Goal: Task Accomplishment & Management: Manage account settings

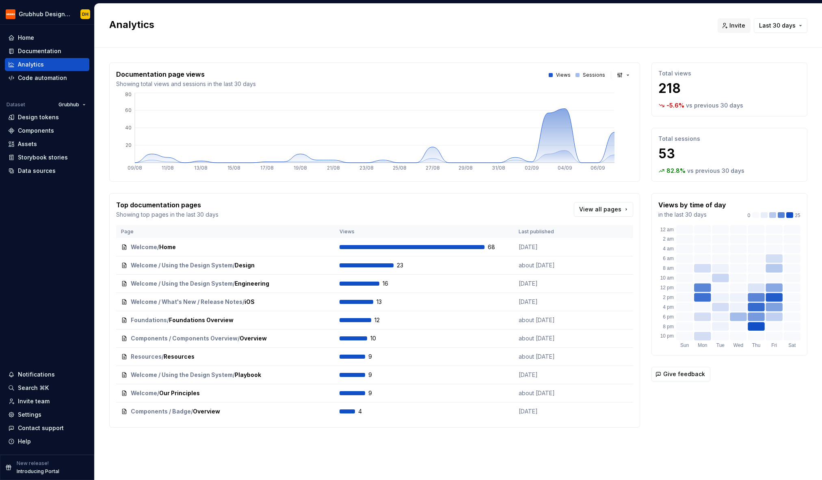
click at [424, 22] on h2 "Analytics" at bounding box center [408, 24] width 598 height 13
click at [36, 396] on div "Invite team" at bounding box center [47, 401] width 84 height 13
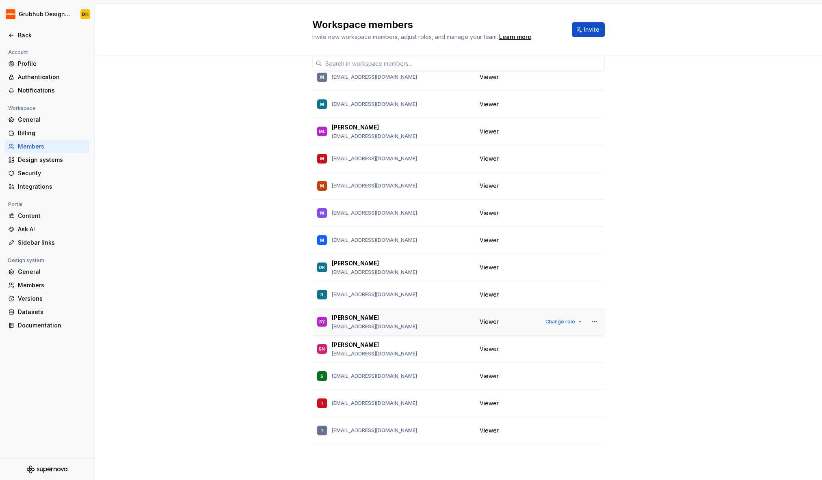
scroll to position [1038, 0]
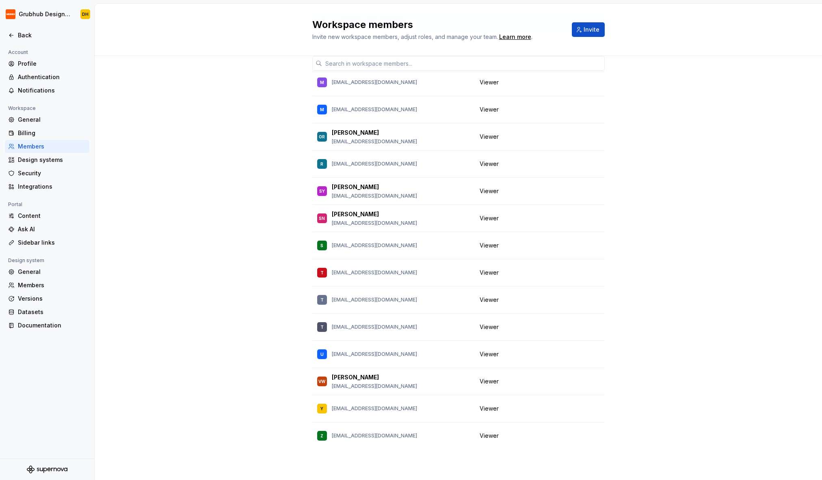
click at [352, 71] on th "Member" at bounding box center [393, 66] width 162 height 13
click at [341, 64] on input "text" at bounding box center [463, 63] width 283 height 15
click at [397, 58] on input "text" at bounding box center [463, 63] width 283 height 15
paste input "[EMAIL_ADDRESS][DOMAIN_NAME]"
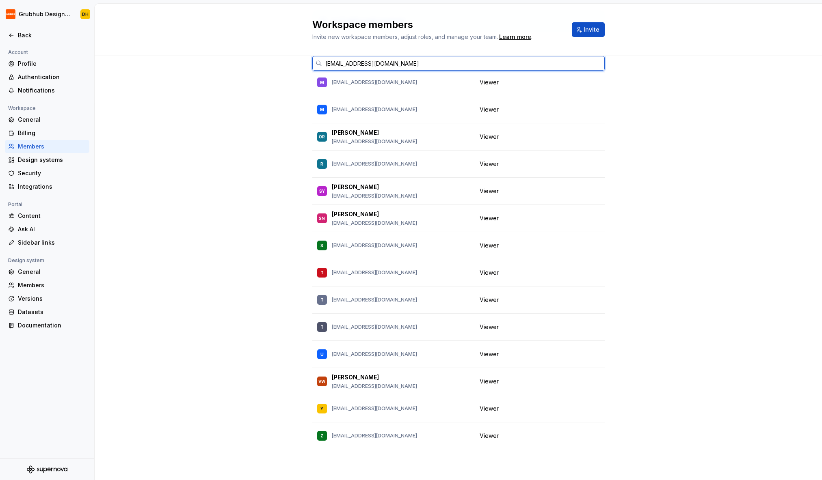
scroll to position [0, 0]
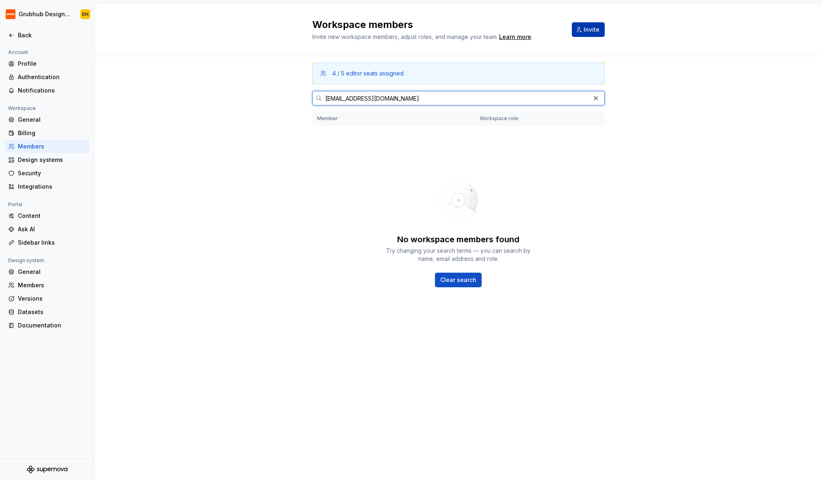
type input "[EMAIL_ADDRESS][DOMAIN_NAME]"
click at [591, 28] on span "Invite" at bounding box center [591, 30] width 16 height 8
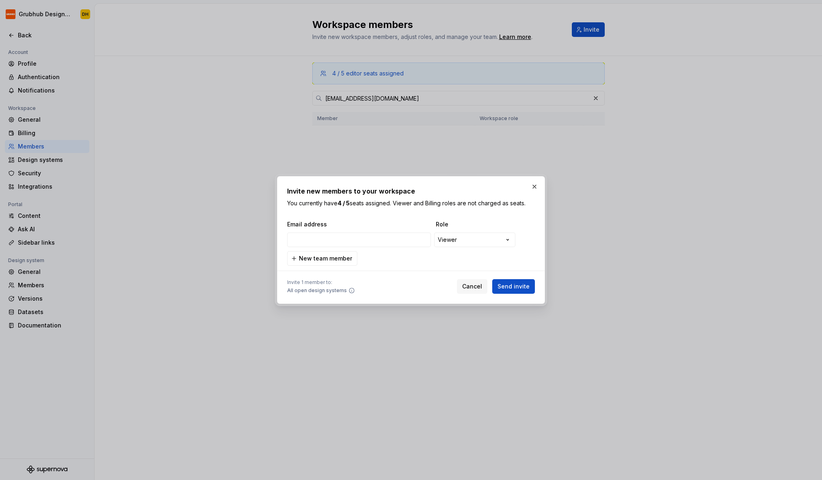
type input "[EMAIL_ADDRESS][DOMAIN_NAME]"
click at [468, 244] on div "**********" at bounding box center [411, 240] width 822 height 480
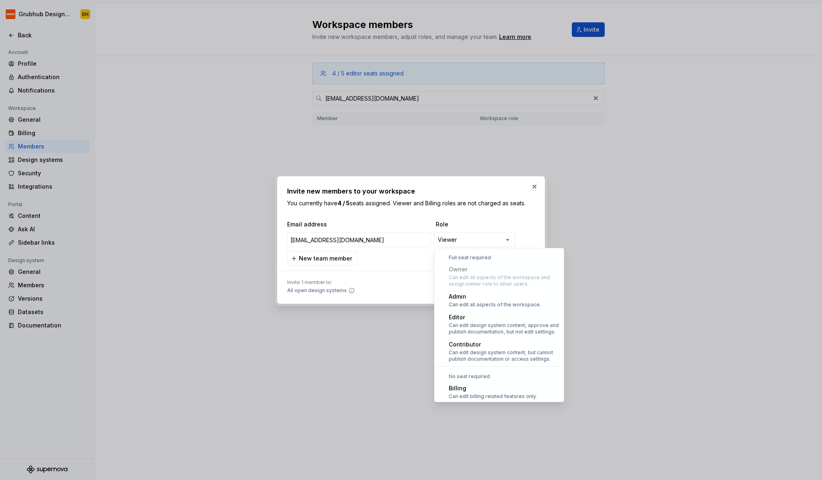
scroll to position [22, 0]
click at [397, 292] on div "**********" at bounding box center [411, 240] width 822 height 480
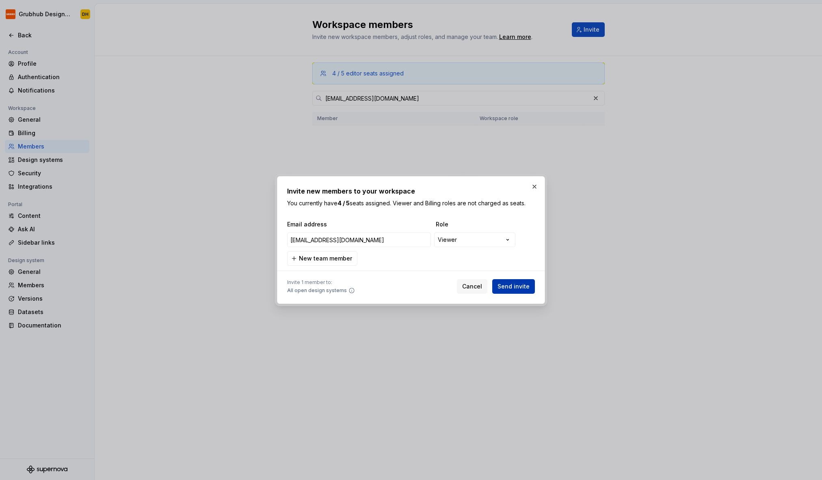
click at [522, 290] on span "Send invite" at bounding box center [513, 287] width 32 height 8
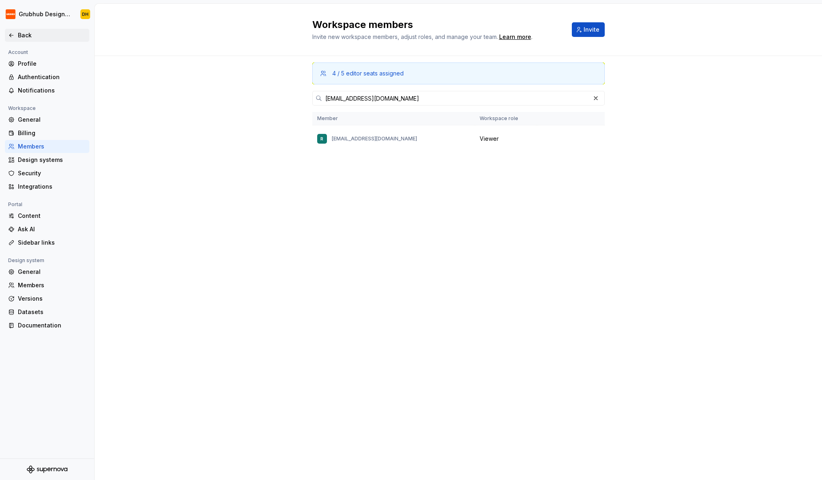
click at [13, 39] on div "Back" at bounding box center [47, 35] width 78 height 8
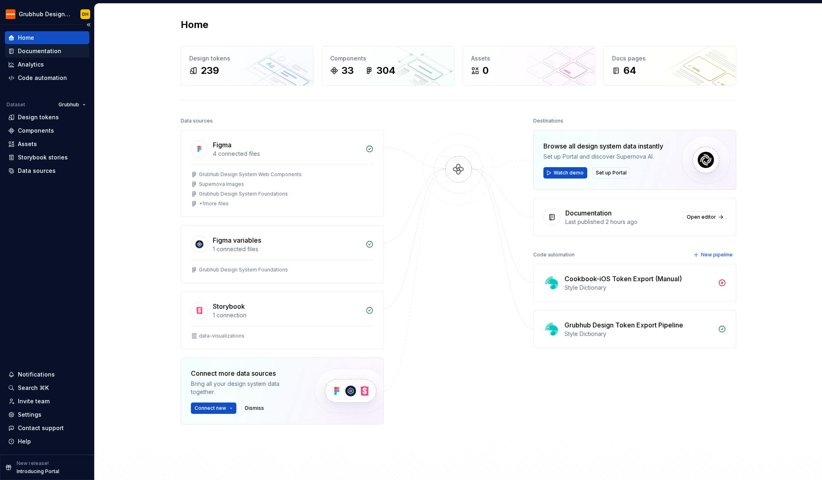
click at [43, 56] on div "Documentation" at bounding box center [47, 51] width 84 height 13
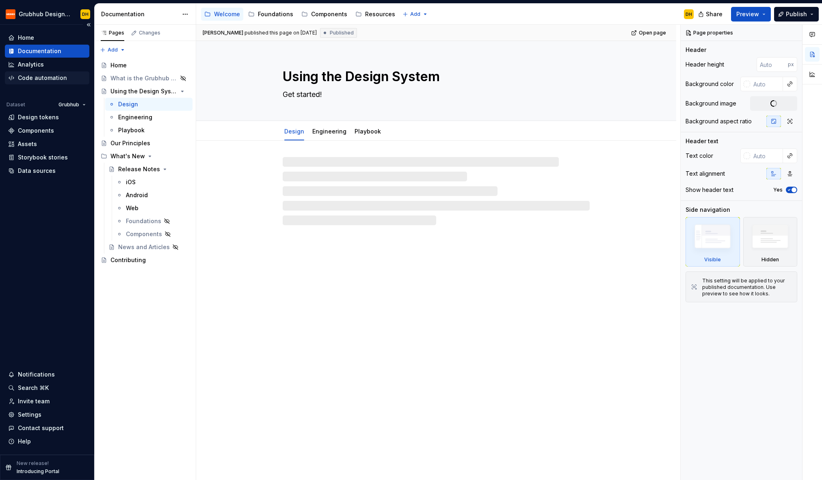
type textarea "*"
click at [43, 75] on div "Code automation" at bounding box center [42, 78] width 49 height 8
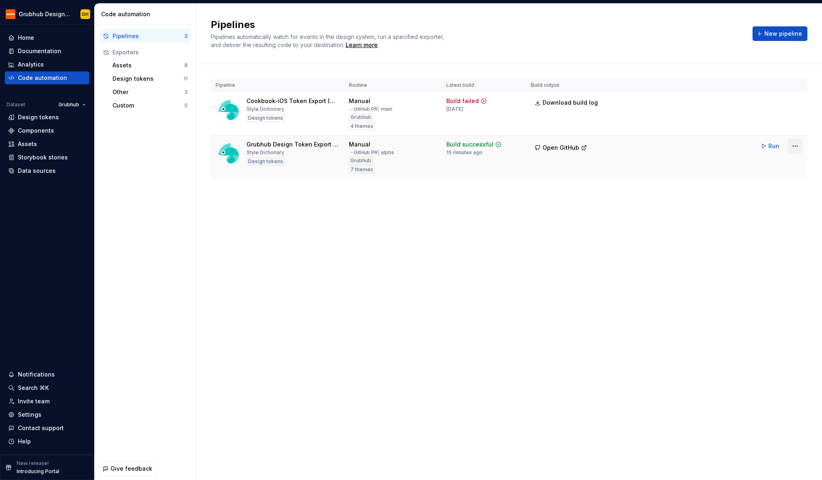
click at [794, 146] on html "Grubhub Design System DH Home Documentation Analytics Code automation Dataset G…" at bounding box center [411, 240] width 822 height 480
click at [752, 161] on div "Edit pipeline" at bounding box center [764, 164] width 69 height 8
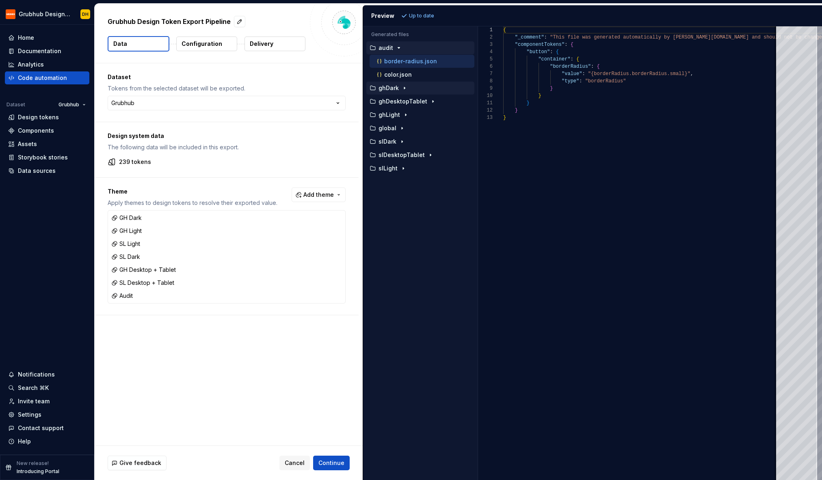
click at [402, 88] on icon "button" at bounding box center [404, 88] width 6 height 6
click at [403, 101] on p "border-radius.json" at bounding box center [410, 101] width 53 height 6
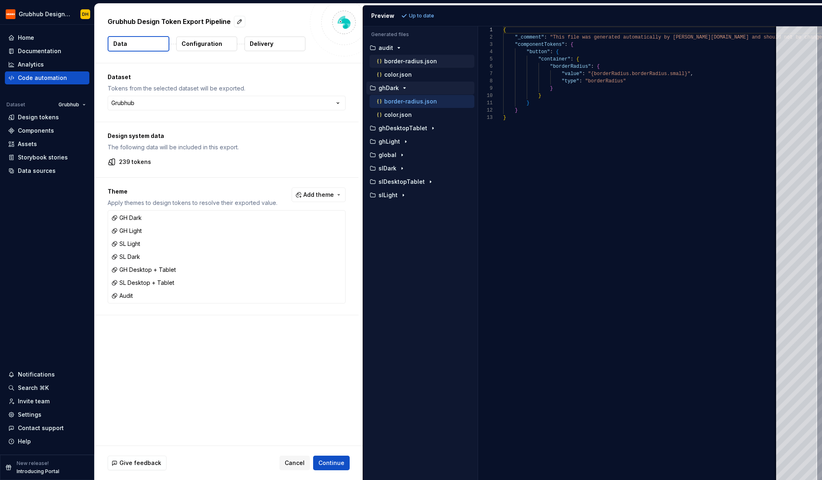
click at [413, 63] on p "border-radius.json" at bounding box center [410, 61] width 53 height 6
click at [411, 100] on p "border-radius.json" at bounding box center [410, 101] width 53 height 6
click at [401, 154] on icon "button" at bounding box center [401, 155] width 1 height 2
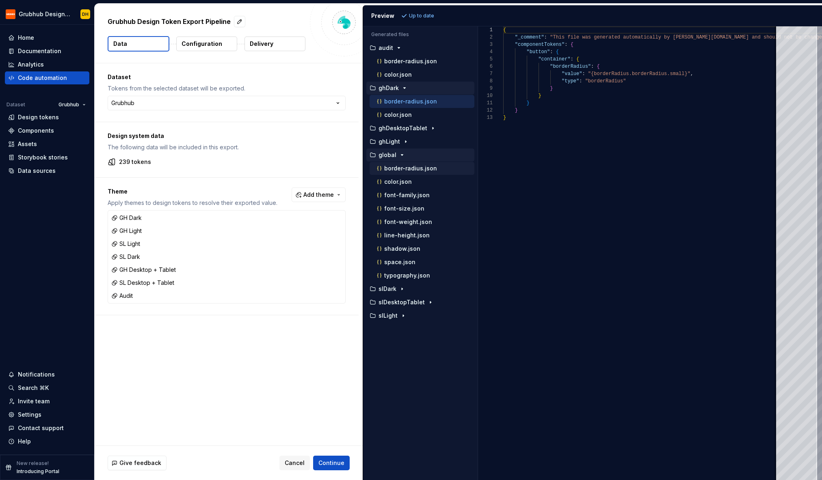
click at [408, 169] on p "border-radius.json" at bounding box center [410, 168] width 53 height 6
type textarea "**********"
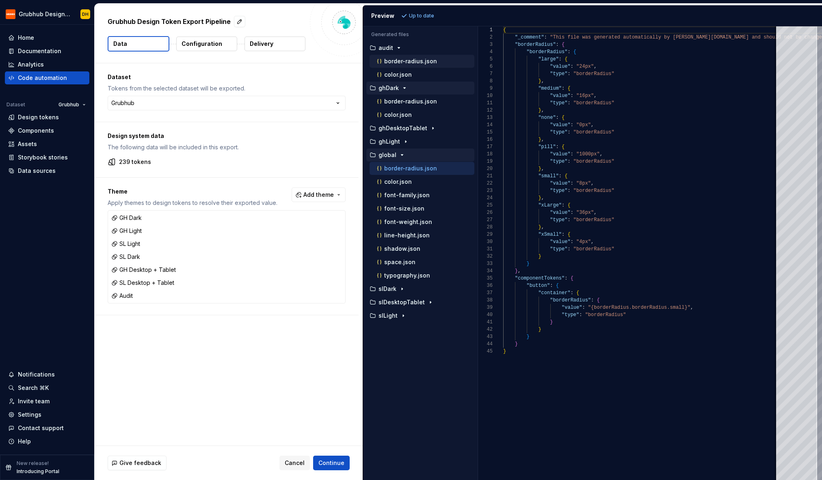
click at [403, 63] on p "border-radius.json" at bounding box center [410, 61] width 53 height 6
type textarea "**********"
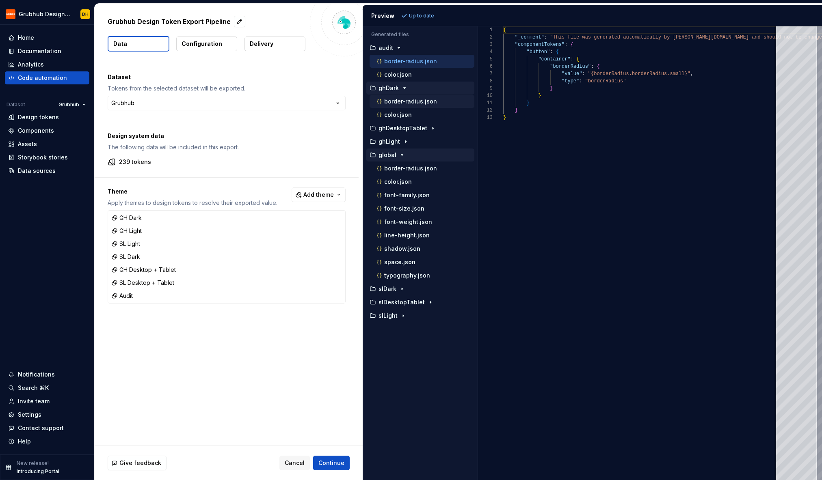
click at [398, 104] on p "border-radius.json" at bounding box center [410, 101] width 53 height 6
click at [397, 114] on p "color.json" at bounding box center [398, 115] width 28 height 6
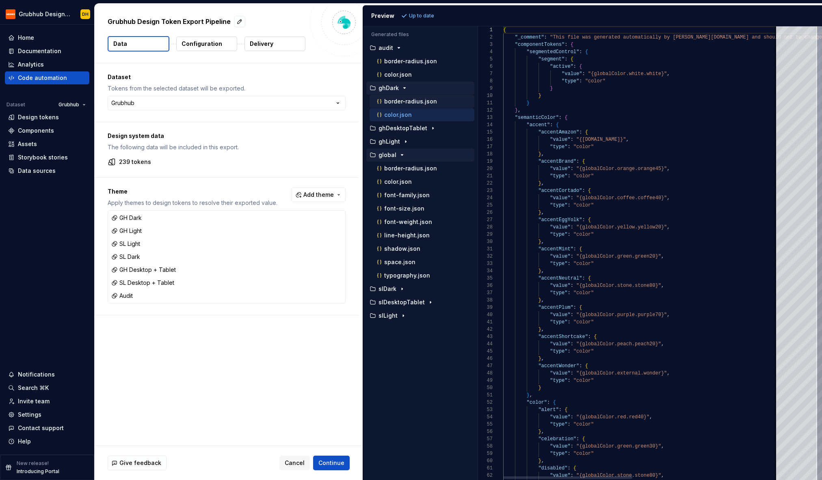
click at [402, 104] on p "border-radius.json" at bounding box center [410, 101] width 53 height 6
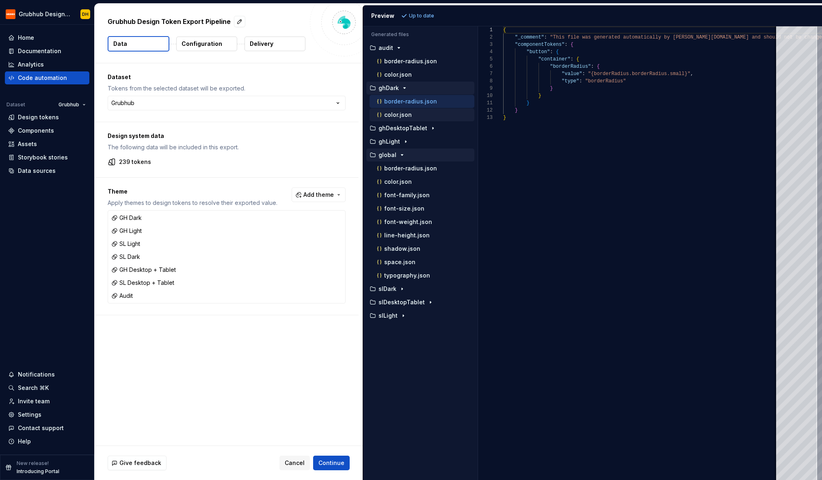
click at [398, 119] on div "color.json" at bounding box center [424, 115] width 99 height 8
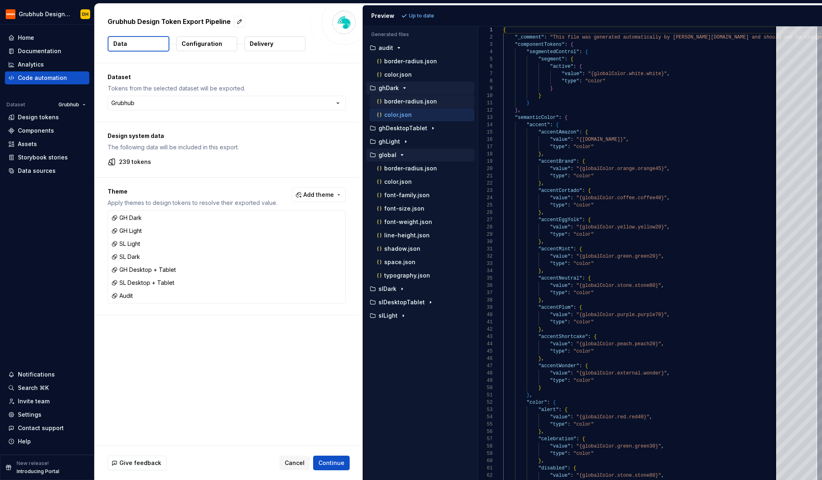
click at [401, 104] on p "border-radius.json" at bounding box center [410, 101] width 53 height 6
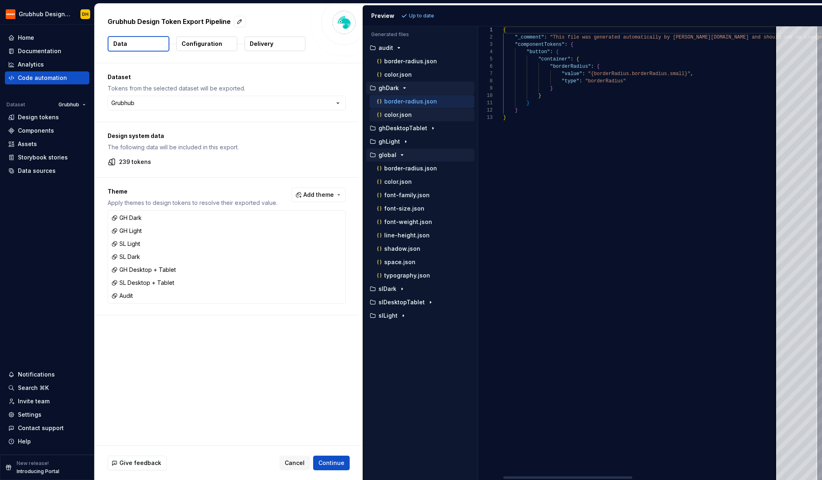
click at [399, 117] on p "color.json" at bounding box center [398, 115] width 28 height 6
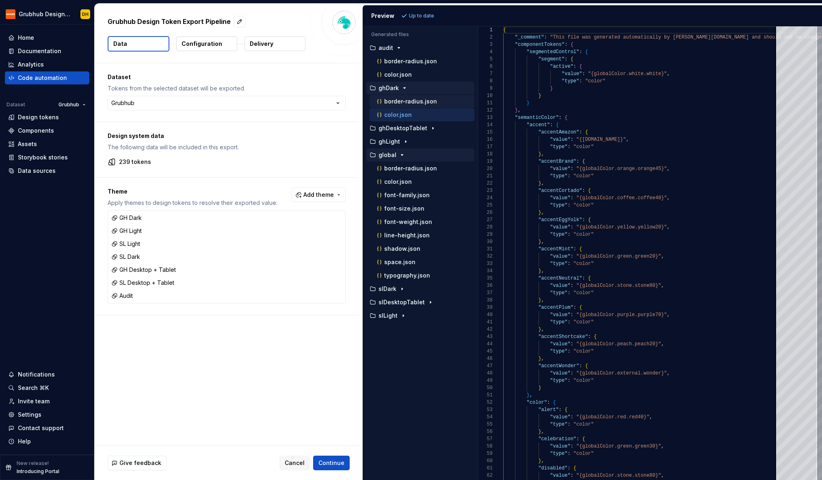
click at [401, 99] on p "border-radius.json" at bounding box center [410, 101] width 53 height 6
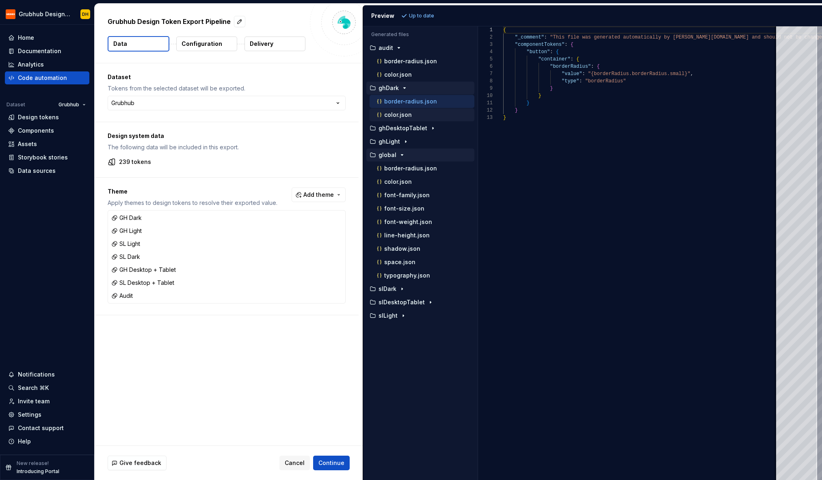
click at [377, 118] on icon "button" at bounding box center [379, 115] width 8 height 8
type textarea "**********"
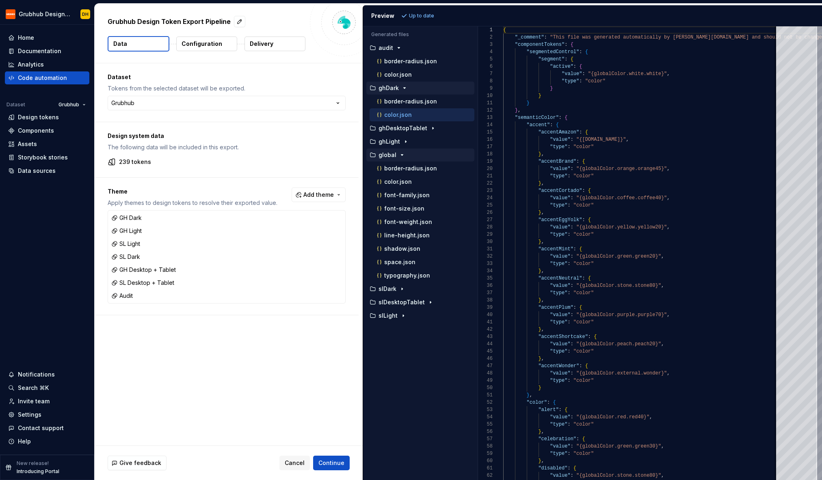
click at [402, 154] on icon "button" at bounding box center [402, 155] width 6 height 6
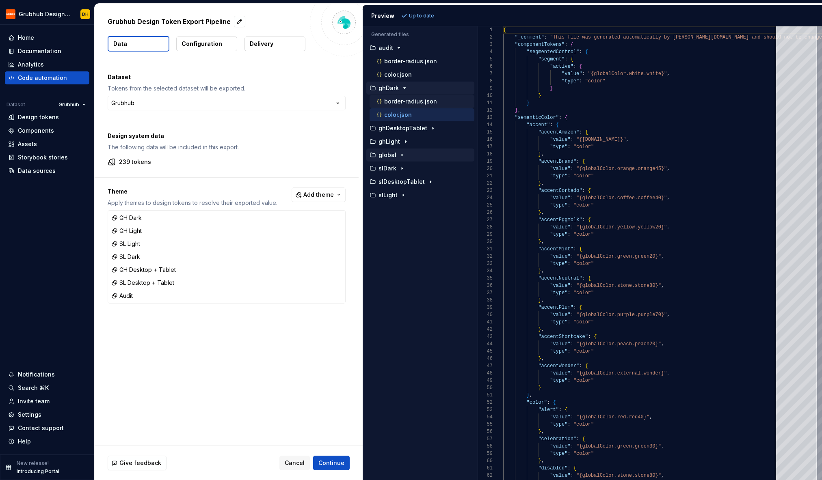
click at [399, 100] on p "border-radius.json" at bounding box center [410, 101] width 53 height 6
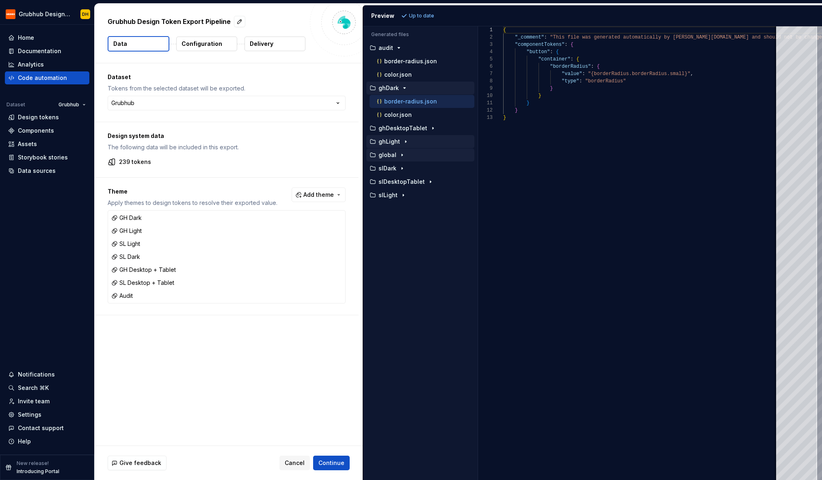
click at [404, 144] on icon "button" at bounding box center [405, 141] width 6 height 6
click at [399, 155] on p "border-radius.json" at bounding box center [410, 155] width 53 height 6
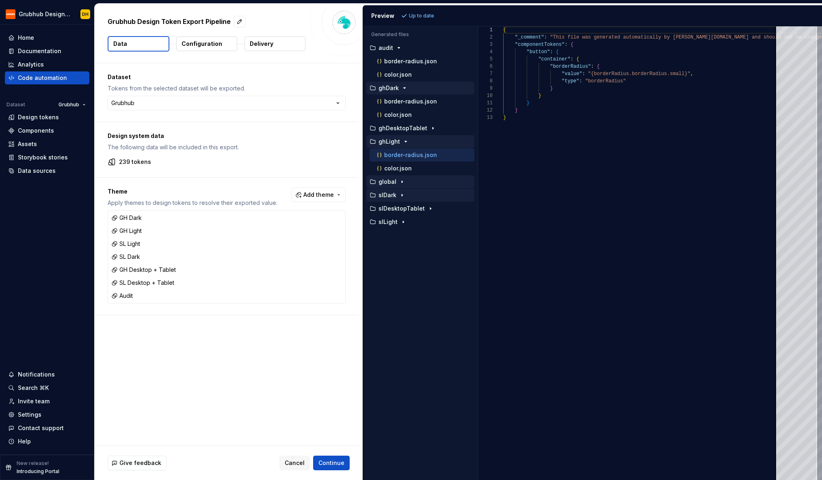
click at [402, 195] on icon "button" at bounding box center [402, 195] width 6 height 6
click at [403, 207] on p "border-radius.json" at bounding box center [410, 208] width 53 height 6
type textarea "**********"
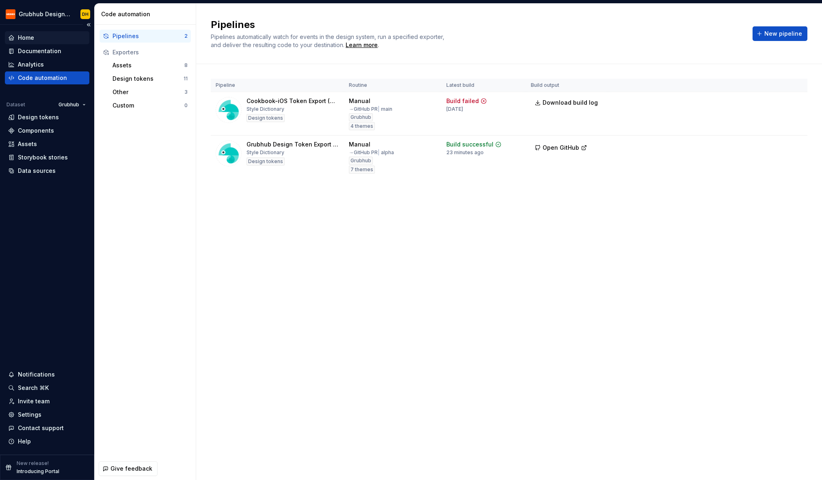
click at [27, 35] on div "Home" at bounding box center [26, 38] width 16 height 8
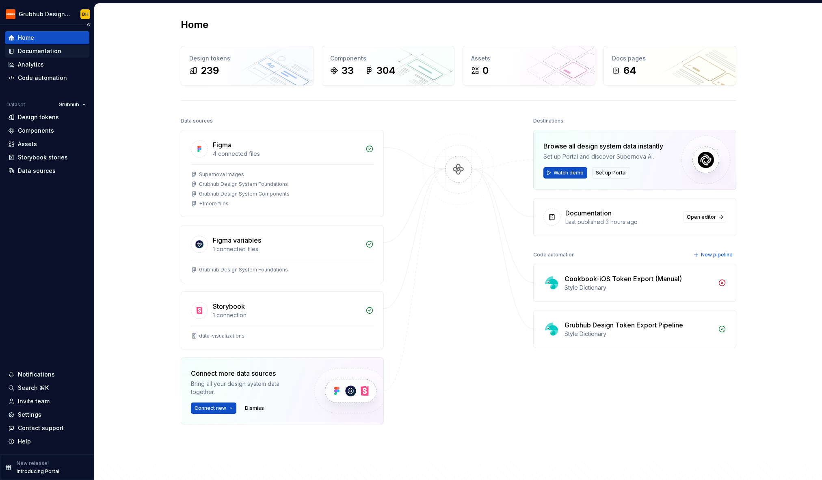
click at [51, 55] on div "Documentation" at bounding box center [47, 51] width 84 height 13
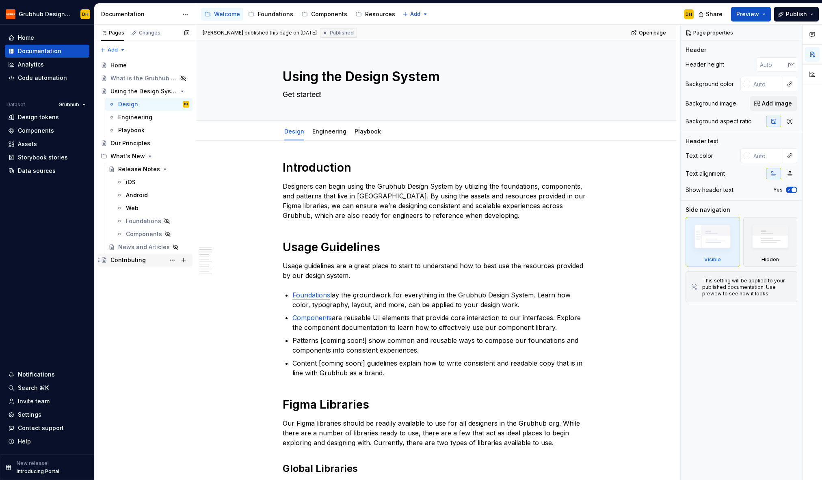
click at [117, 263] on div "Contributing" at bounding box center [127, 260] width 35 height 8
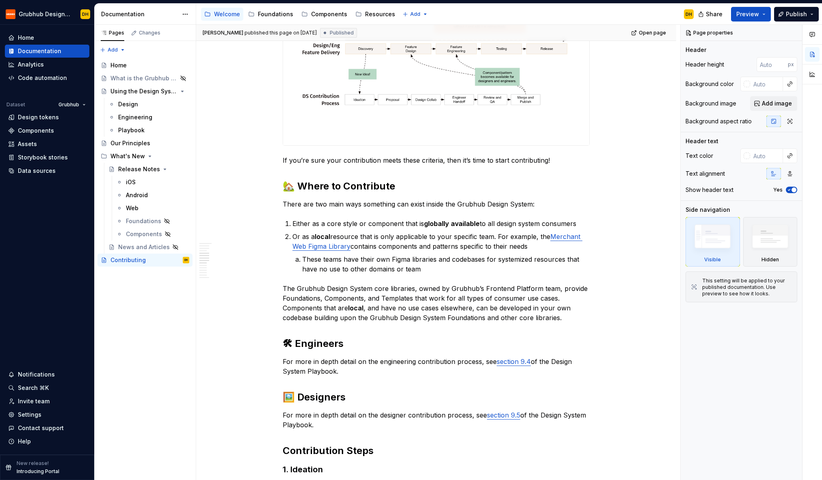
scroll to position [634, 0]
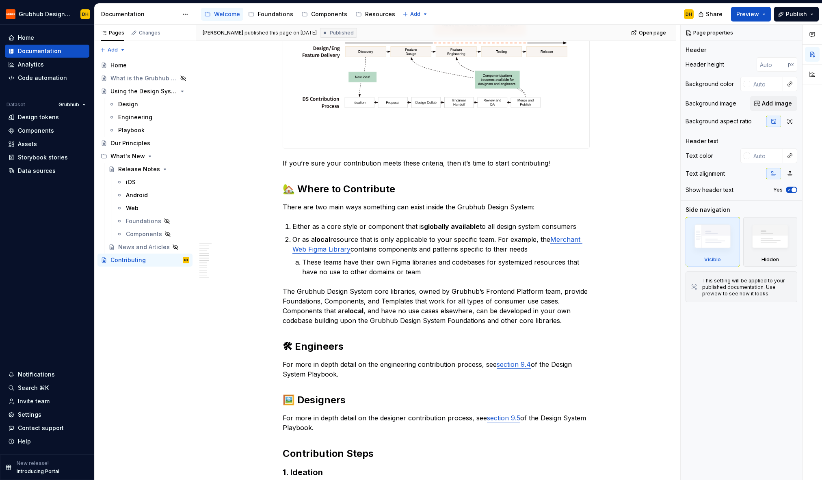
type textarea "*"
